Goal: Entertainment & Leisure: Consume media (video, audio)

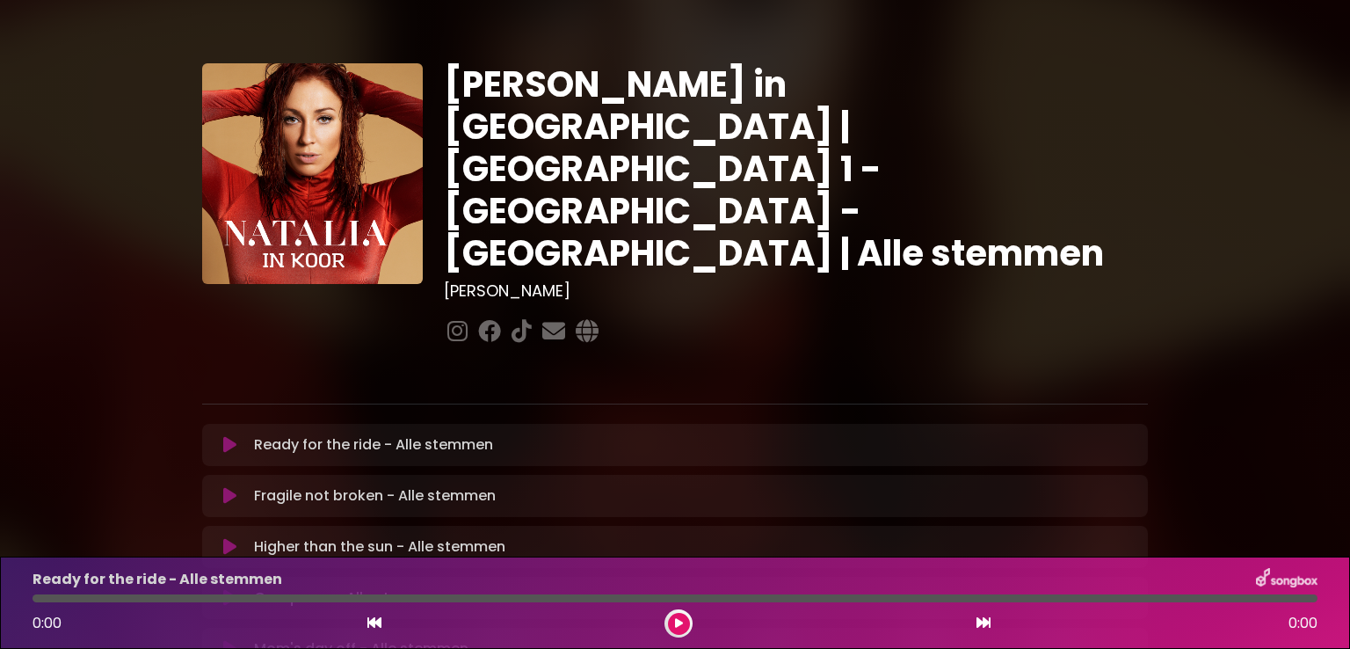
click at [224, 436] on icon at bounding box center [229, 445] width 13 height 18
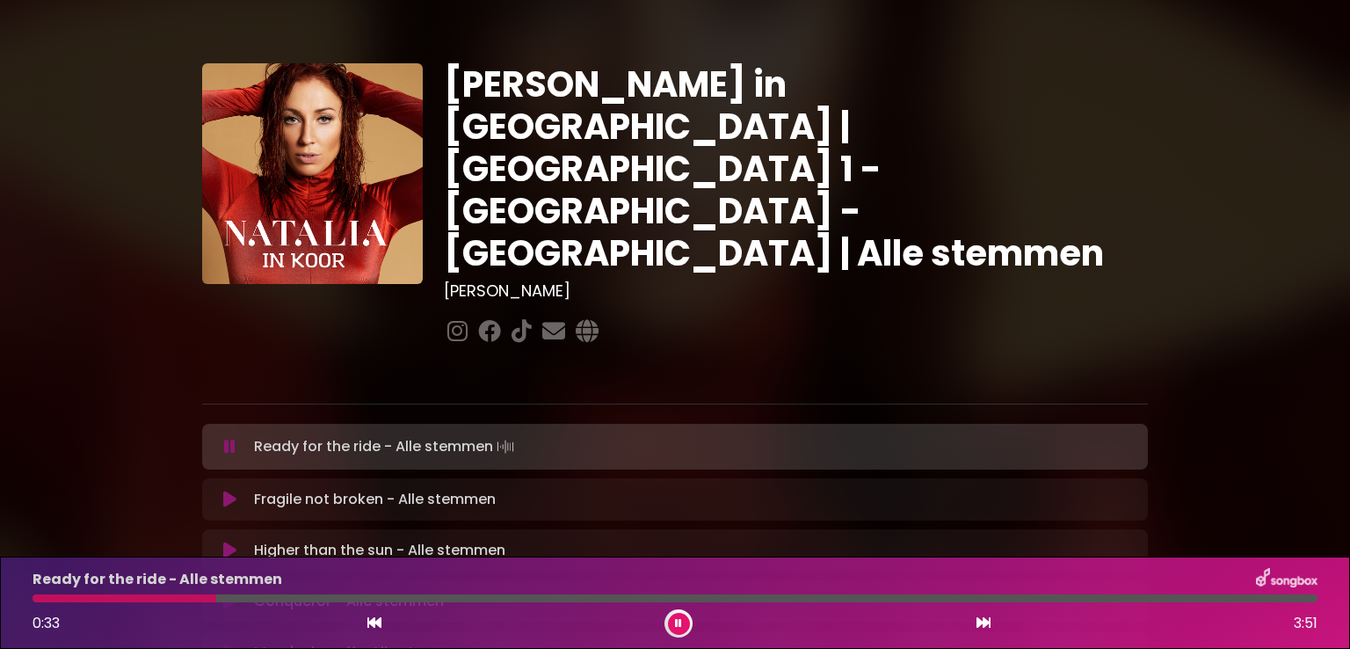
click at [681, 614] on button at bounding box center [679, 623] width 22 height 22
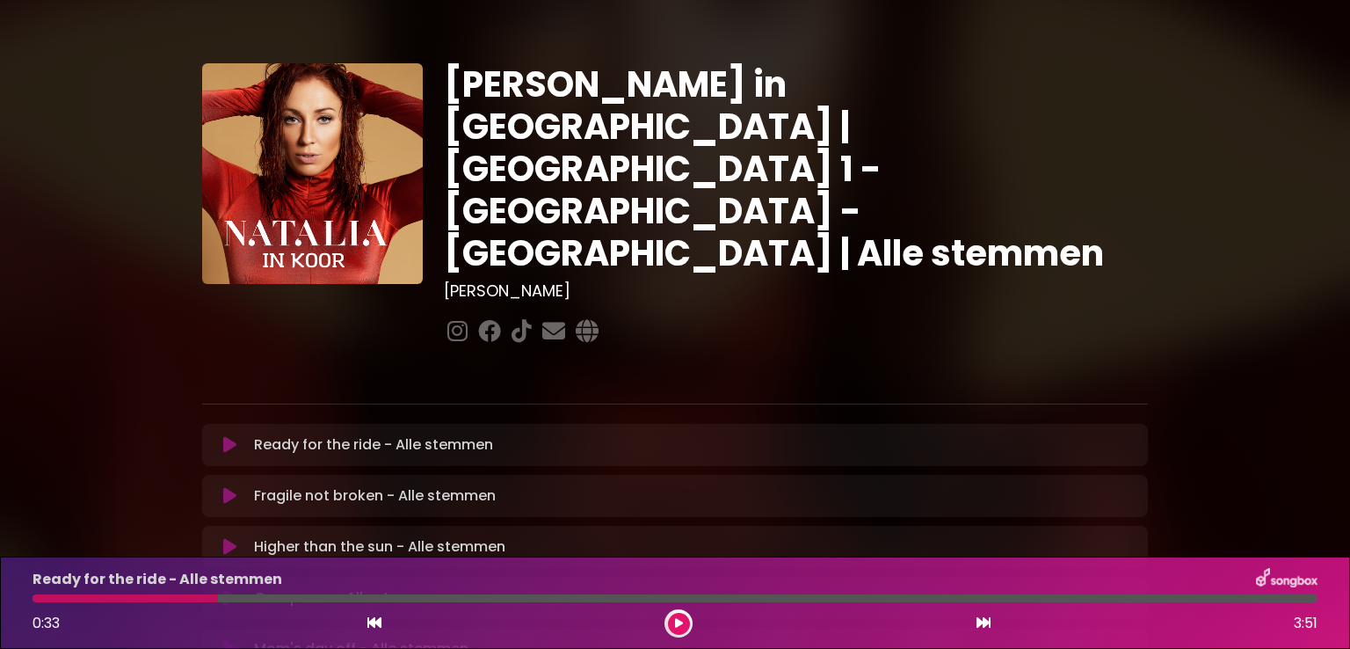
click at [34, 594] on div at bounding box center [125, 598] width 185 height 8
click at [45, 598] on div at bounding box center [125, 598] width 185 height 8
drag, startPoint x: 204, startPoint y: 596, endPoint x: 47, endPoint y: 585, distance: 157.7
click at [47, 585] on div "Ready for the ride - Alle stemmen 0:33 3:51" at bounding box center [675, 602] width 1306 height 69
click at [39, 499] on div "[PERSON_NAME] in [GEOGRAPHIC_DATA] | [GEOGRAPHIC_DATA] 1 - [GEOGRAPHIC_DATA] - …" at bounding box center [675, 538] width 1350 height 1035
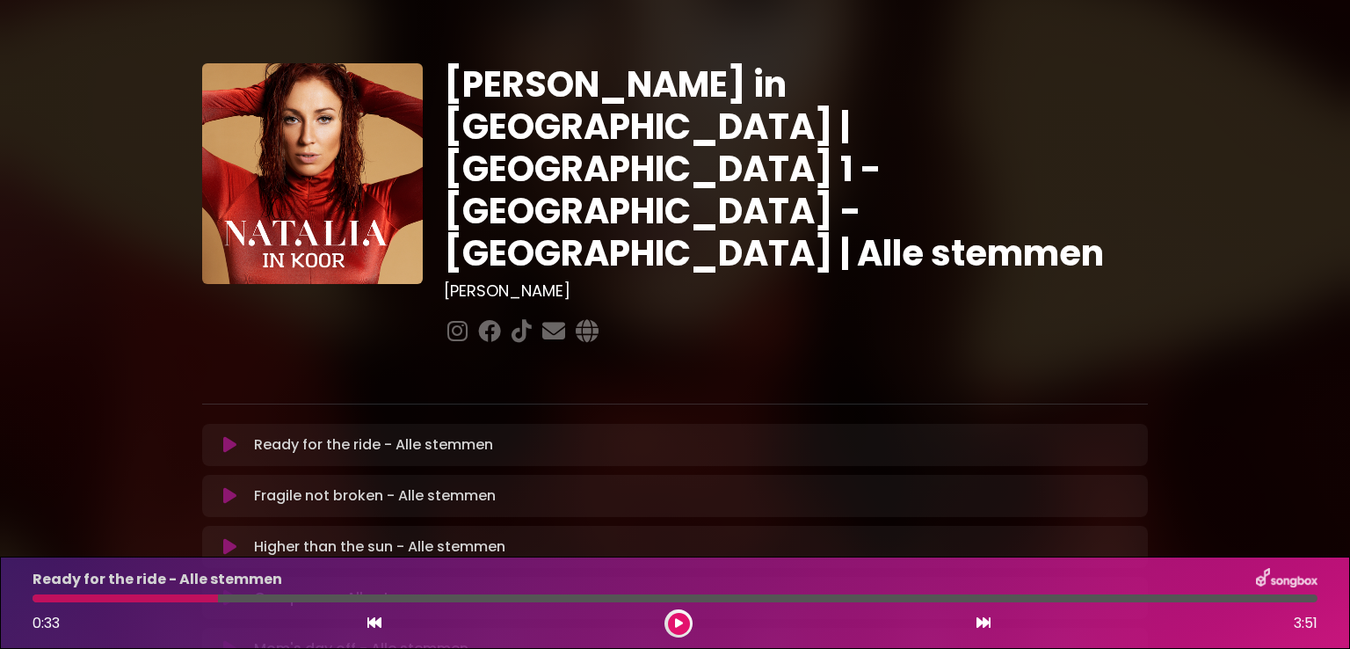
click at [45, 596] on div at bounding box center [125, 598] width 185 height 8
click at [364, 625] on div "0:33 3:51" at bounding box center [675, 623] width 1306 height 28
click at [373, 621] on icon at bounding box center [374, 622] width 14 height 14
click at [218, 436] on button at bounding box center [230, 445] width 34 height 18
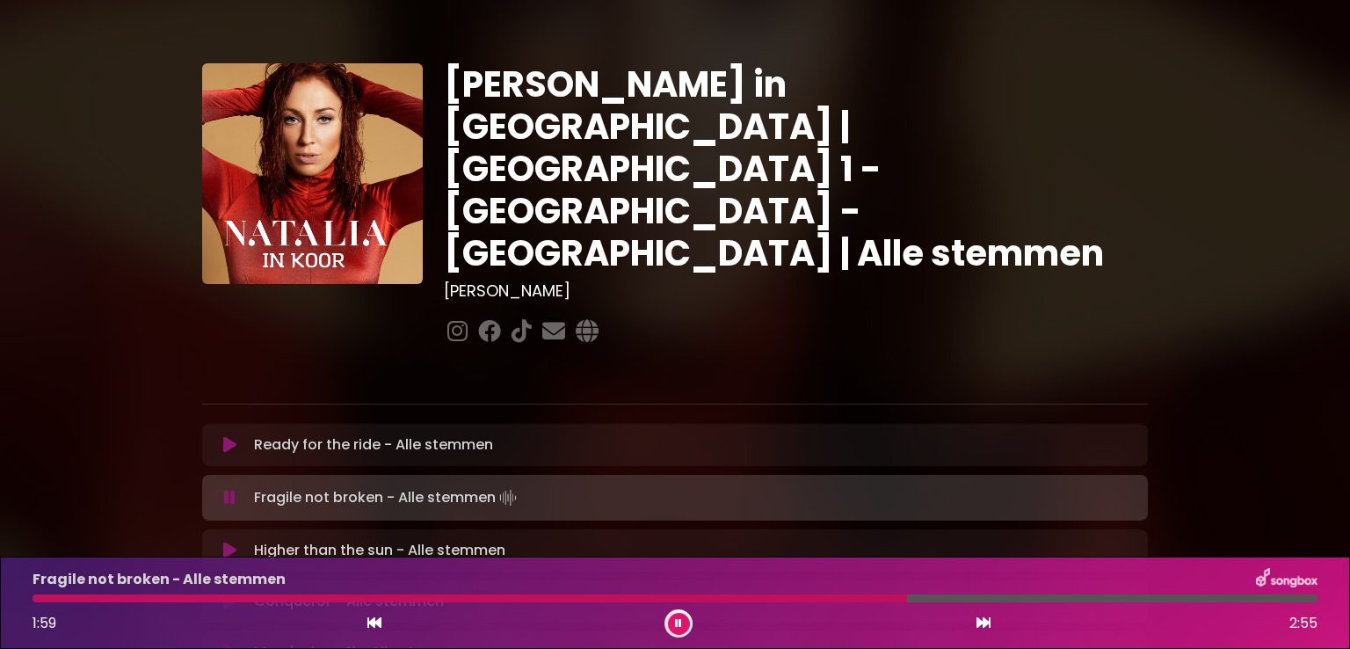
click at [732, 594] on div at bounding box center [470, 598] width 874 height 8
click at [670, 594] on div at bounding box center [421, 598] width 777 height 8
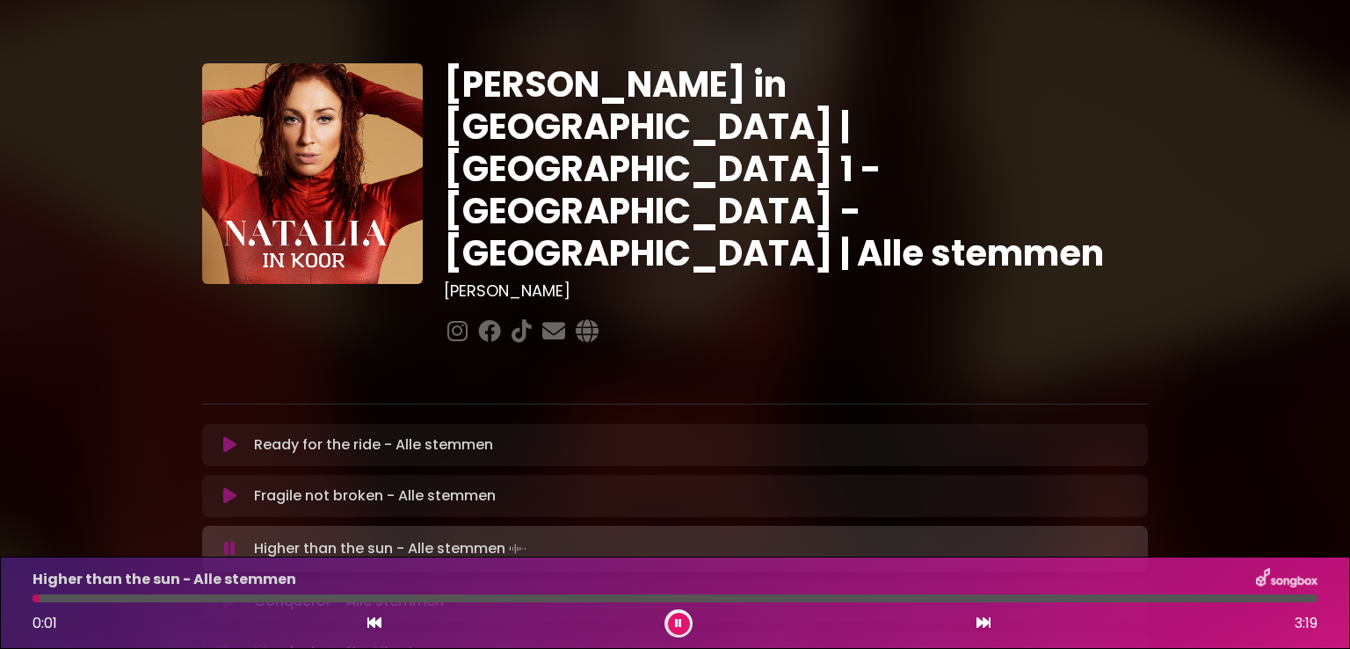
click at [678, 623] on icon at bounding box center [678, 623] width 7 height 11
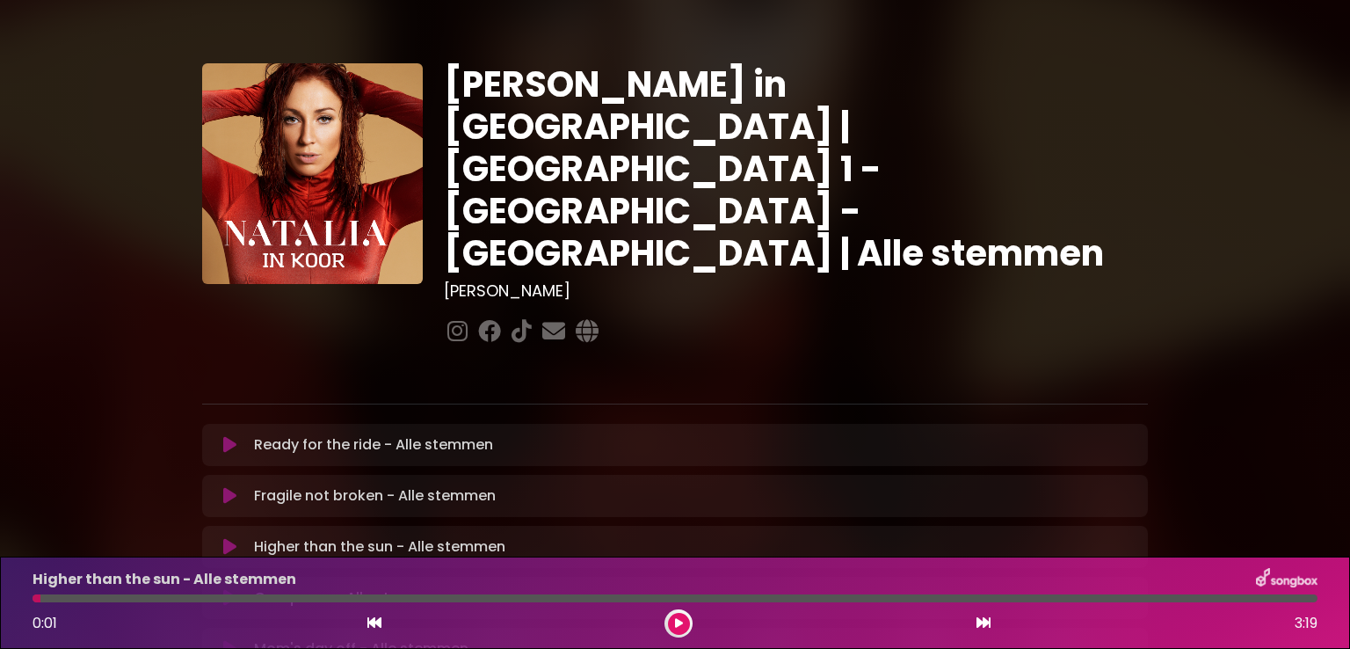
click at [678, 623] on icon at bounding box center [679, 623] width 8 height 11
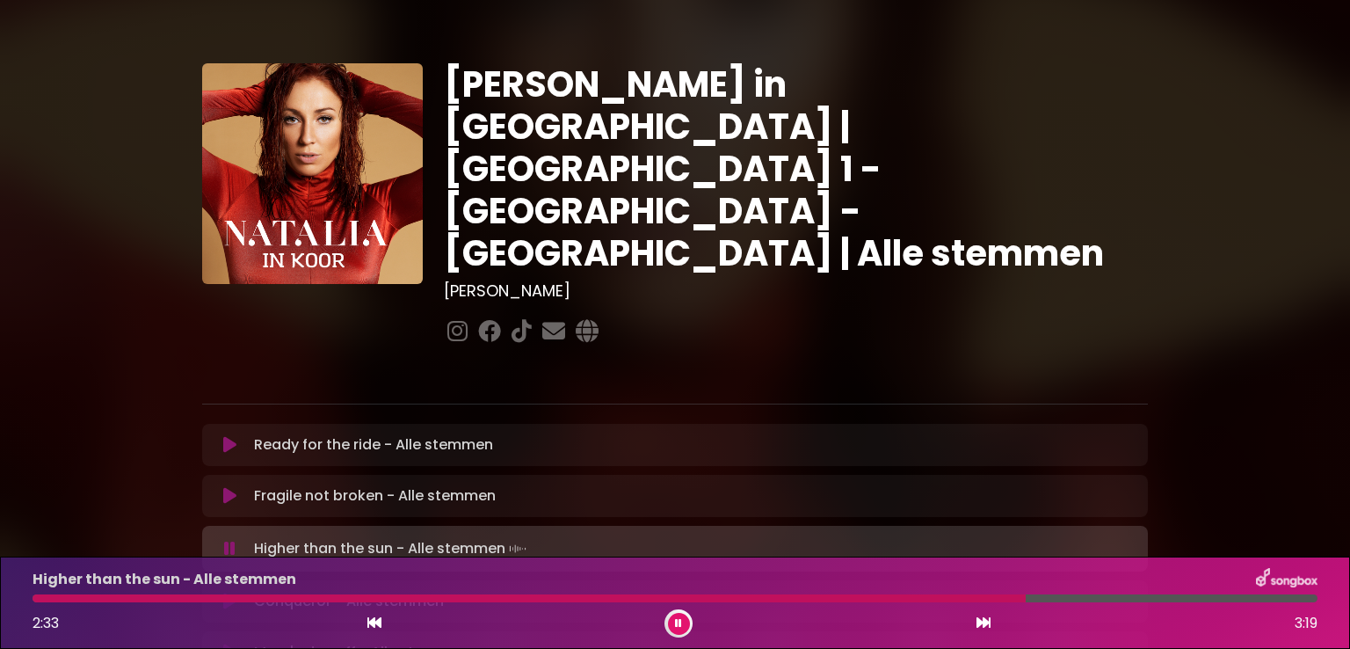
click at [859, 603] on div "Higher than the sun - Alle stemmen 2:33 3:19" at bounding box center [675, 602] width 1306 height 69
click at [856, 595] on div at bounding box center [532, 598] width 999 height 8
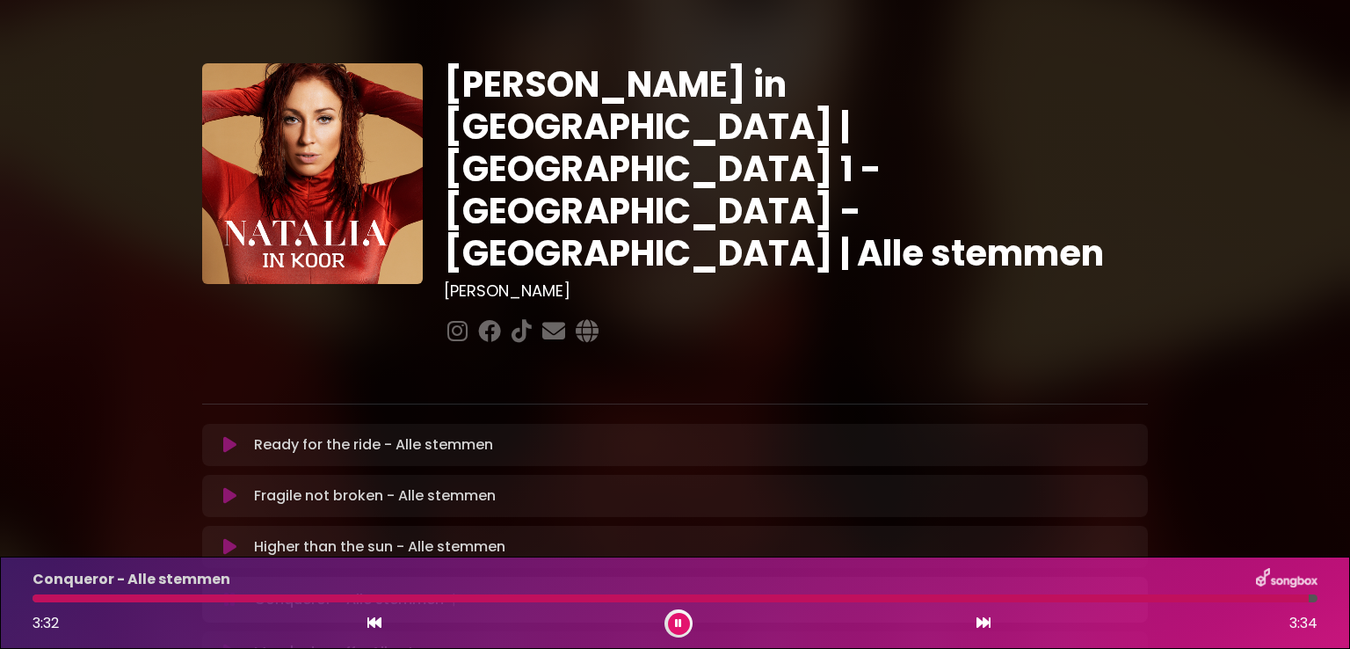
click at [367, 616] on icon at bounding box center [374, 622] width 14 height 14
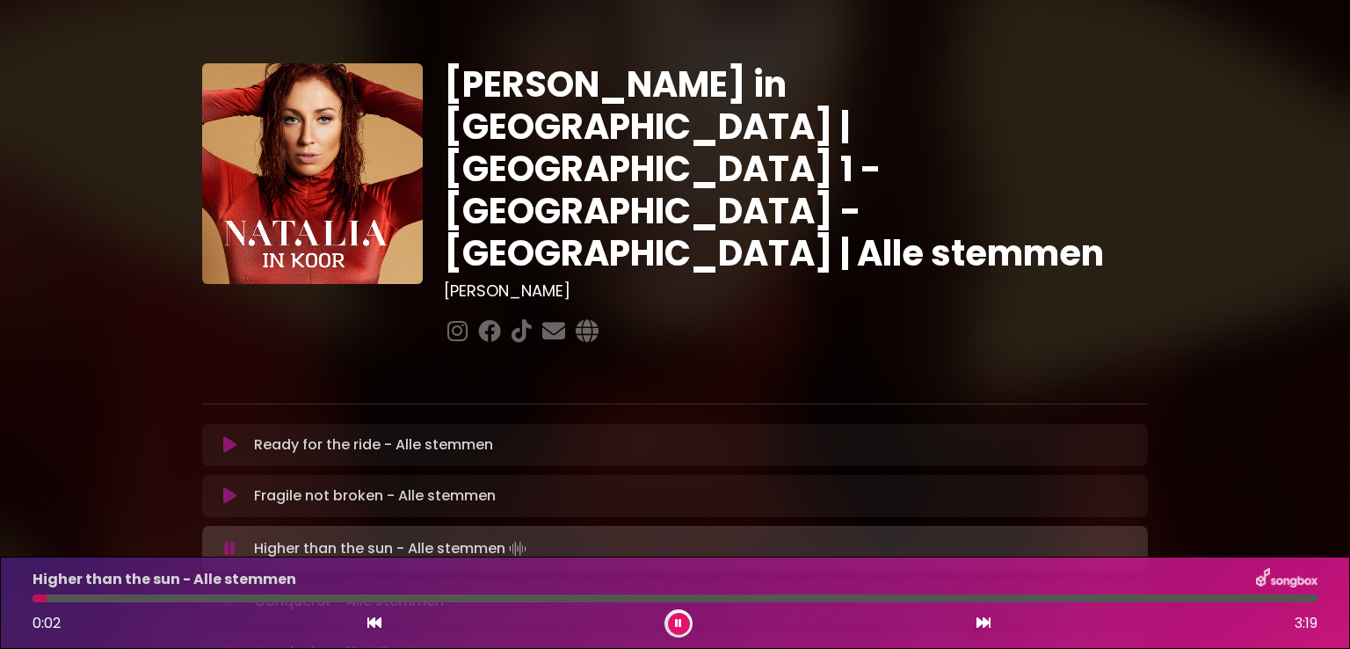
click at [228, 592] on icon at bounding box center [229, 601] width 13 height 18
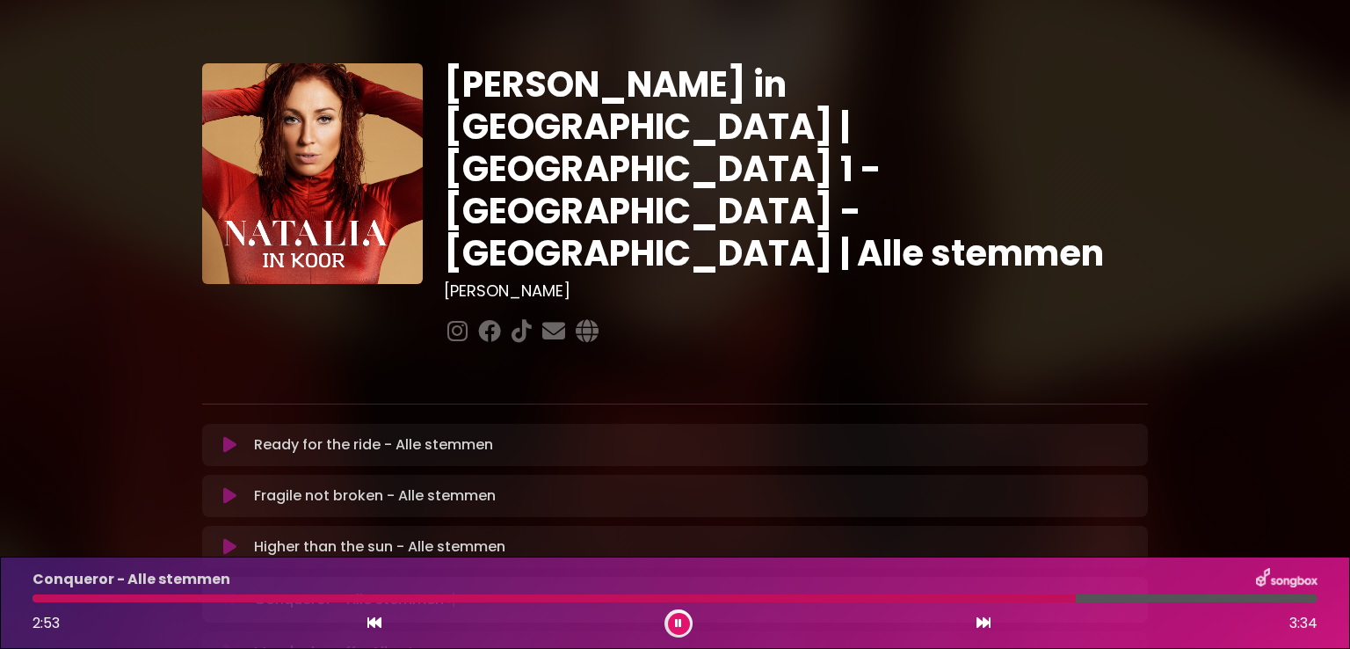
click at [857, 595] on div at bounding box center [675, 598] width 1285 height 8
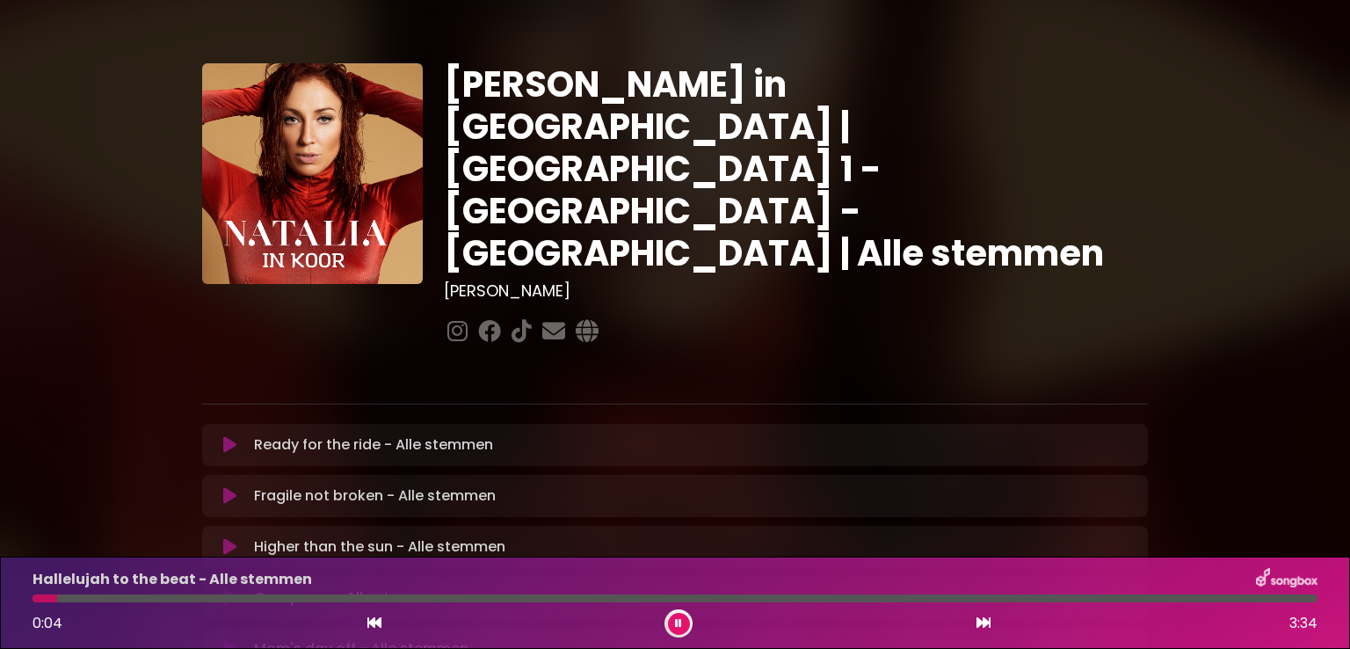
click at [678, 636] on div at bounding box center [678, 623] width 28 height 28
click at [675, 626] on icon at bounding box center [678, 623] width 7 height 11
drag, startPoint x: 55, startPoint y: 597, endPoint x: 27, endPoint y: 597, distance: 28.1
click at [27, 597] on div at bounding box center [675, 598] width 1306 height 8
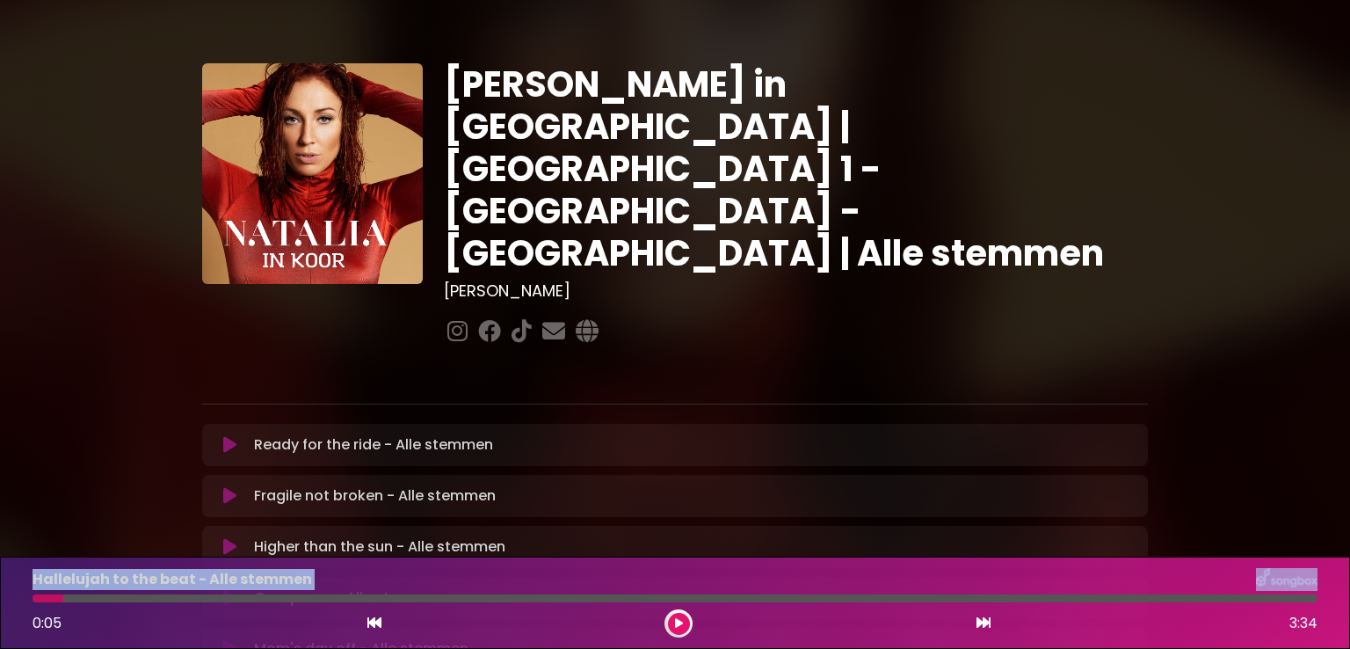
drag, startPoint x: 60, startPoint y: 598, endPoint x: 19, endPoint y: 591, distance: 41.2
click at [19, 591] on div "Hallelujah to the beat - Alle stemmen 0:05 3:34" at bounding box center [675, 602] width 1350 height 92
click at [33, 595] on div at bounding box center [48, 598] width 31 height 8
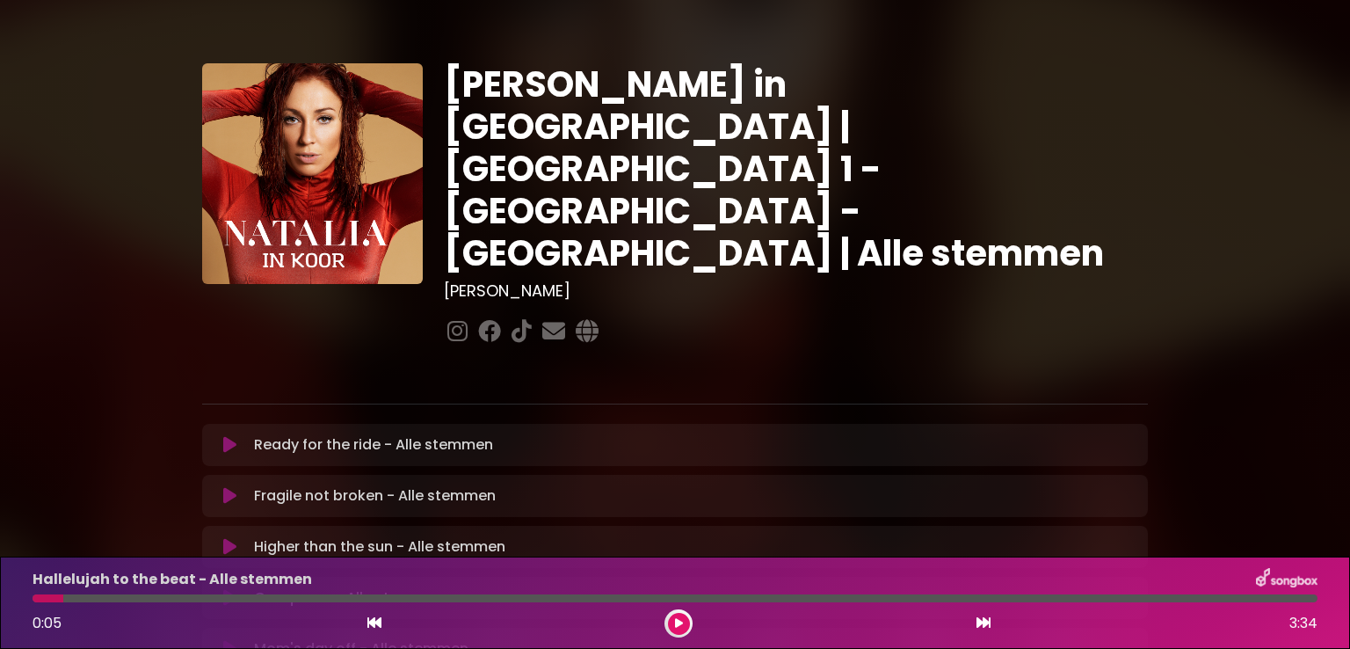
click at [42, 598] on div at bounding box center [48, 598] width 31 height 8
click at [1303, 248] on div "[PERSON_NAME] in [GEOGRAPHIC_DATA] | [GEOGRAPHIC_DATA] 1 - [GEOGRAPHIC_DATA] - …" at bounding box center [675, 538] width 1350 height 1035
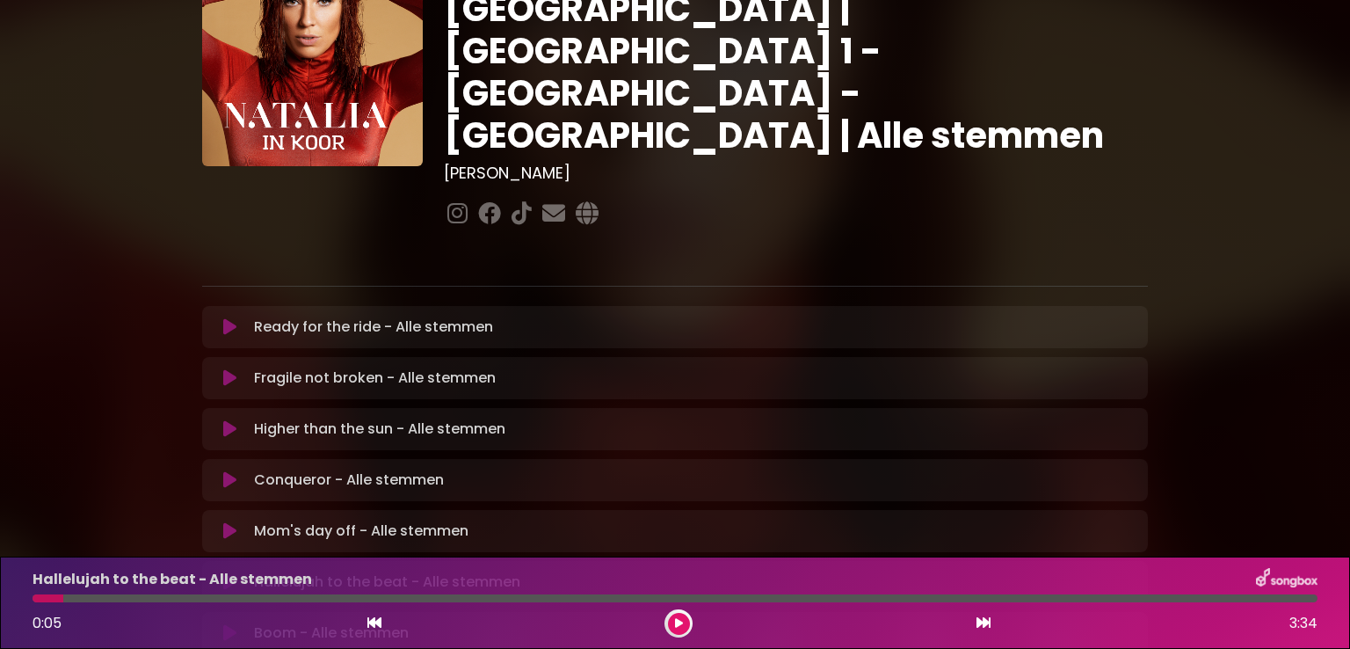
scroll to position [141, 0]
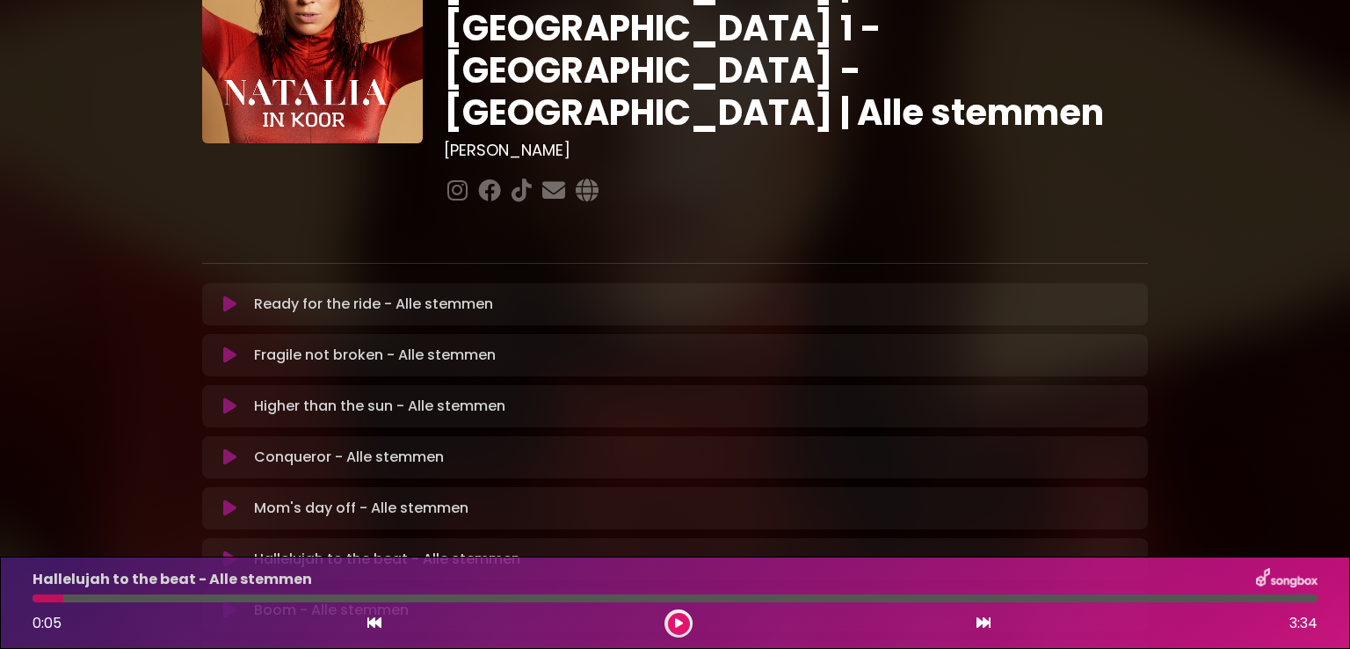
click at [226, 550] on icon at bounding box center [229, 559] width 13 height 18
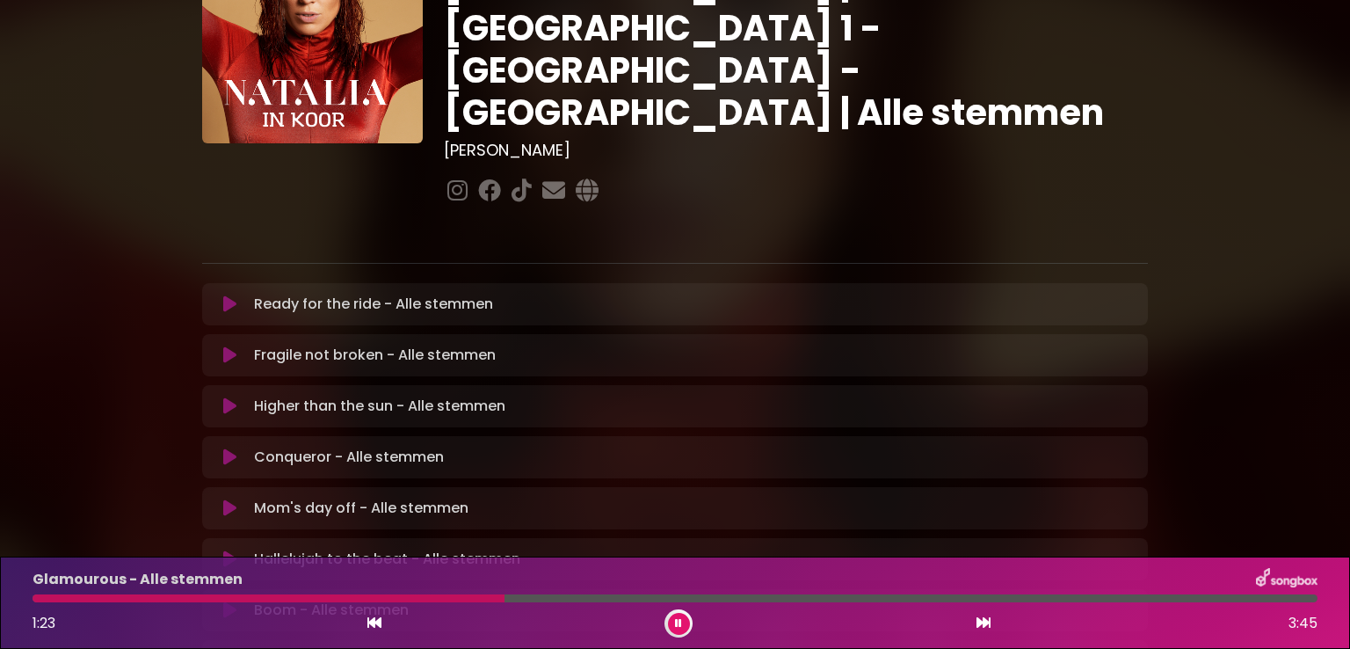
click at [340, 592] on div "Glamourous - Alle stemmen 1:23 3:45" at bounding box center [675, 602] width 1306 height 69
drag, startPoint x: 343, startPoint y: 600, endPoint x: 338, endPoint y: 591, distance: 10.6
click at [338, 591] on div "Glamourous - Alle stemmen 1:24 3:45" at bounding box center [675, 602] width 1306 height 69
click at [779, 588] on div "I've only begun to fight - Alle stemmen" at bounding box center [675, 579] width 1306 height 23
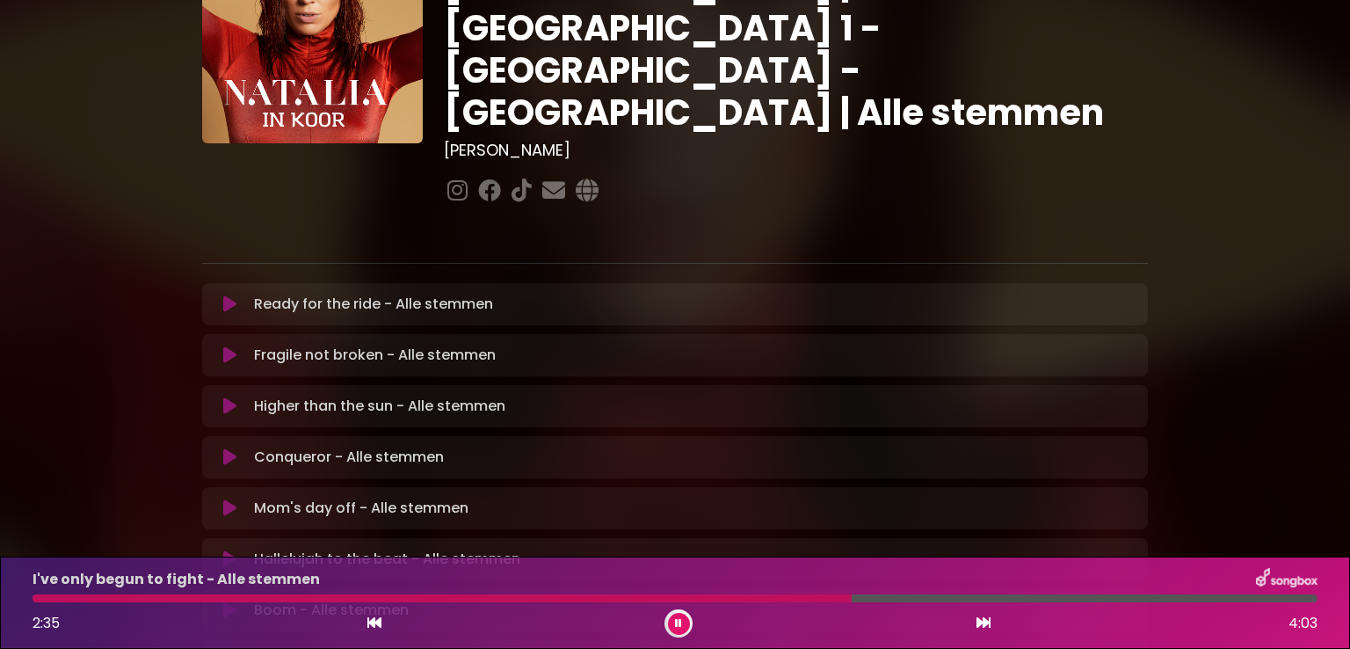
click at [767, 596] on div at bounding box center [442, 598] width 819 height 8
click at [737, 598] on div at bounding box center [424, 598] width 783 height 8
click at [1336, 392] on div "[PERSON_NAME] in [GEOGRAPHIC_DATA] | [GEOGRAPHIC_DATA] 1 - [GEOGRAPHIC_DATA] - …" at bounding box center [675, 397] width 1350 height 1035
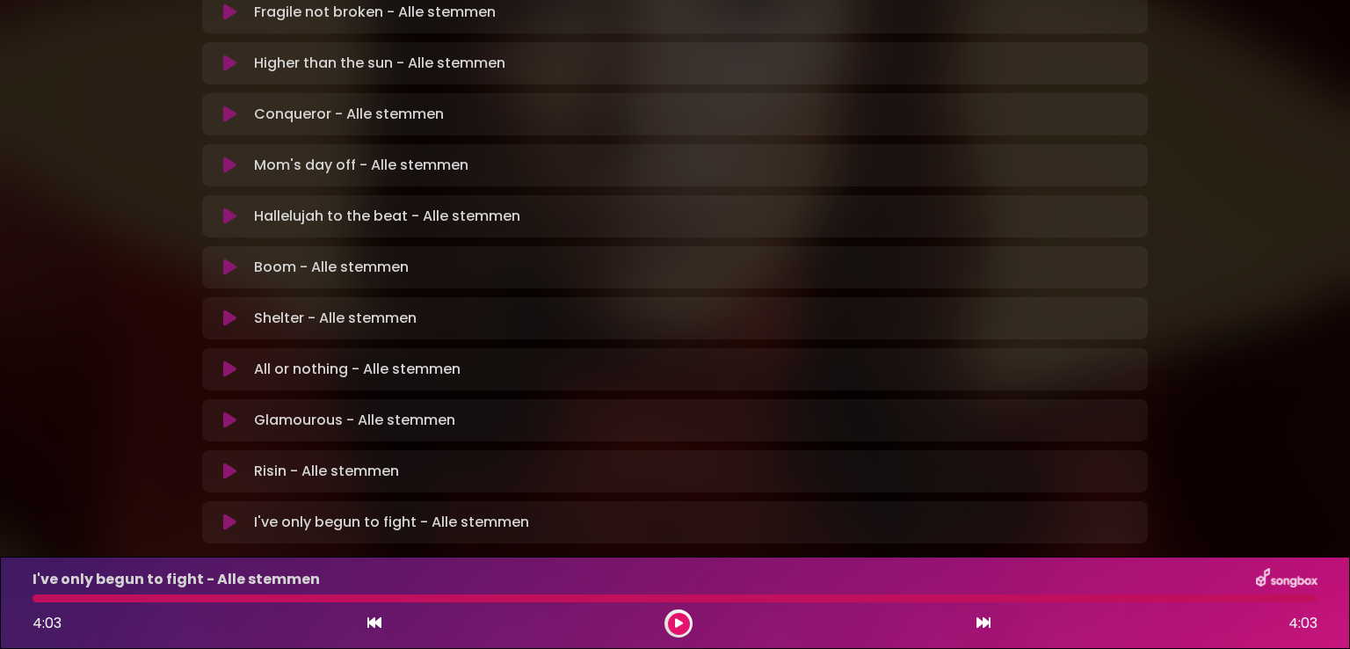
scroll to position [492, 0]
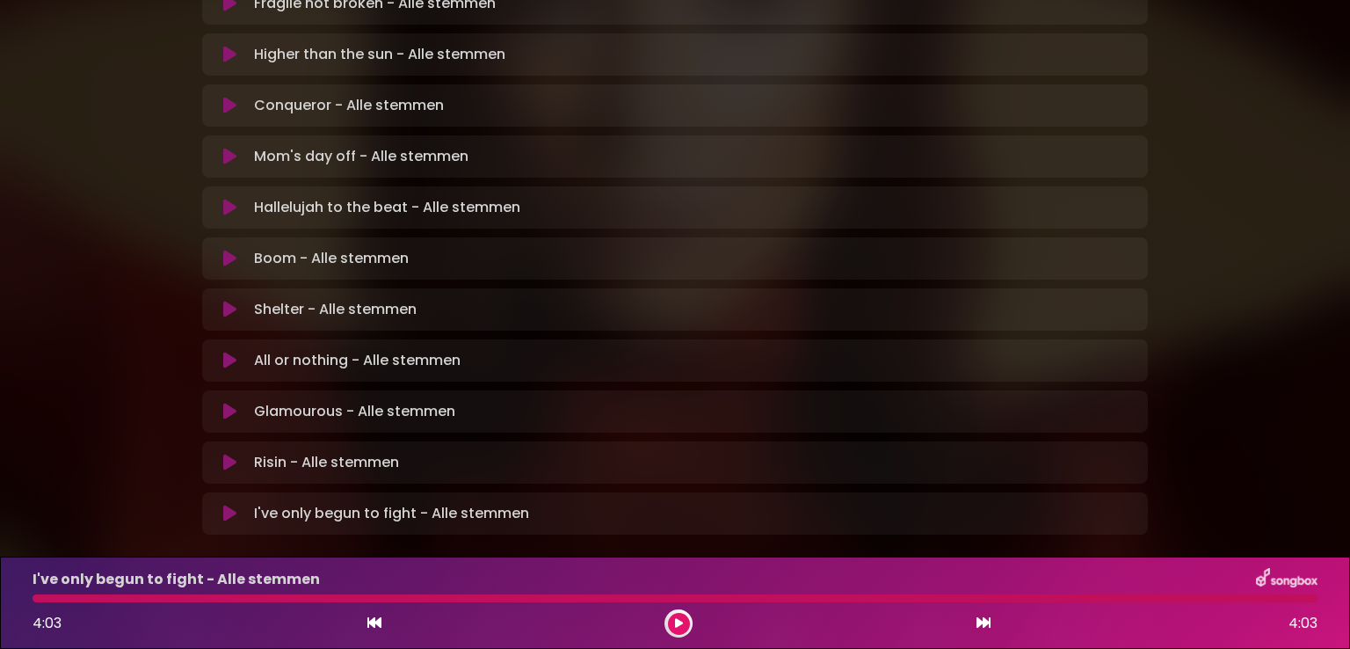
click at [218, 504] on button at bounding box center [230, 513] width 34 height 18
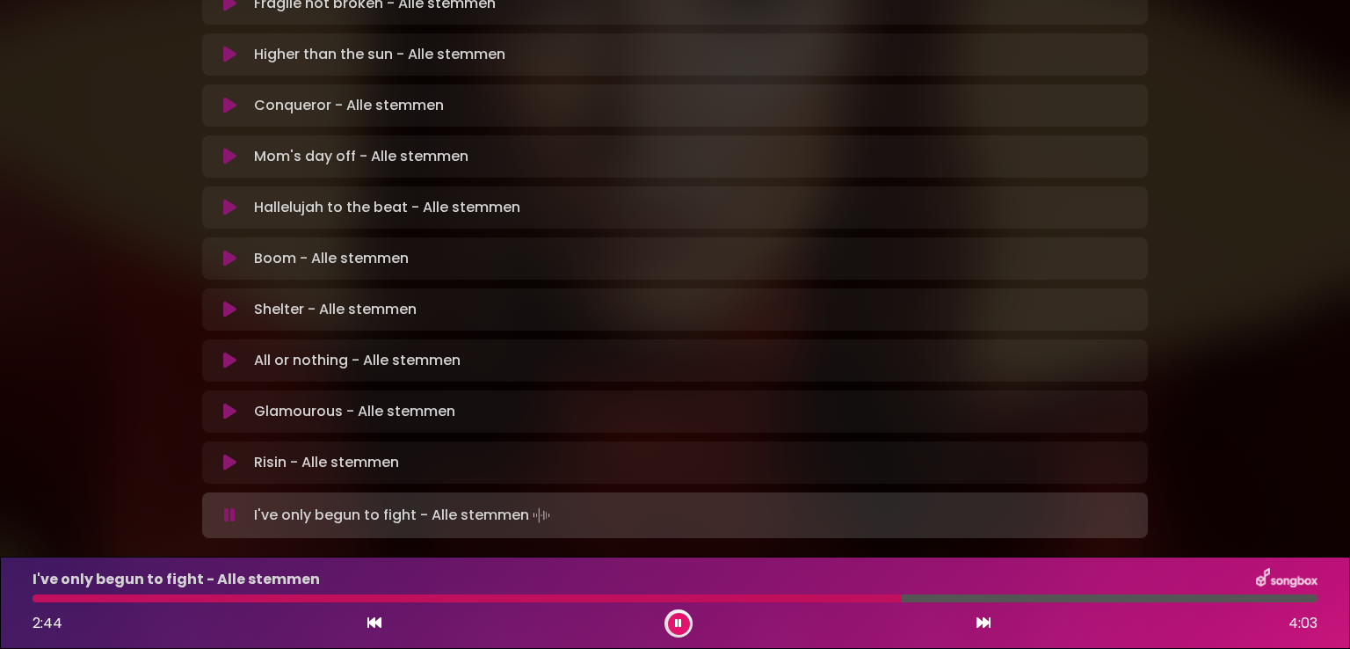
click at [801, 597] on div at bounding box center [467, 598] width 869 height 8
click at [1031, 602] on div "I've only begun to fight - Alle stemmen 3:29 4:03" at bounding box center [675, 602] width 1306 height 69
click at [1033, 598] on div at bounding box center [590, 598] width 1114 height 8
